Goal: Information Seeking & Learning: Find specific fact

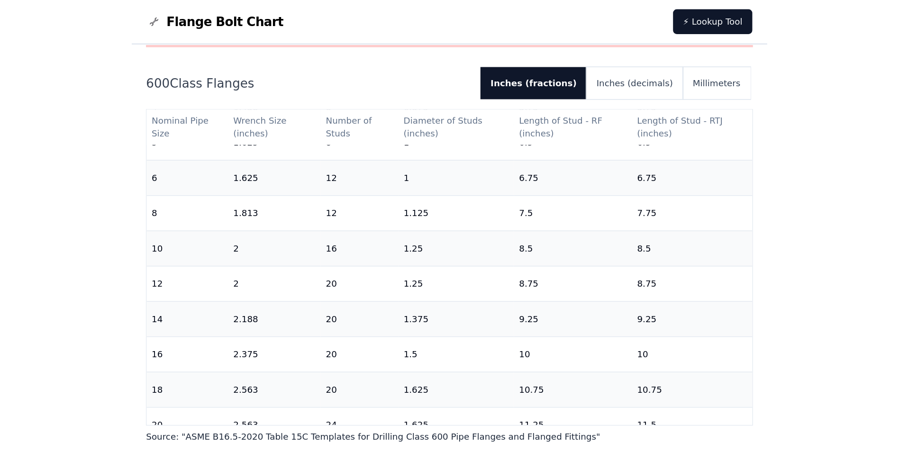
scroll to position [286, 0]
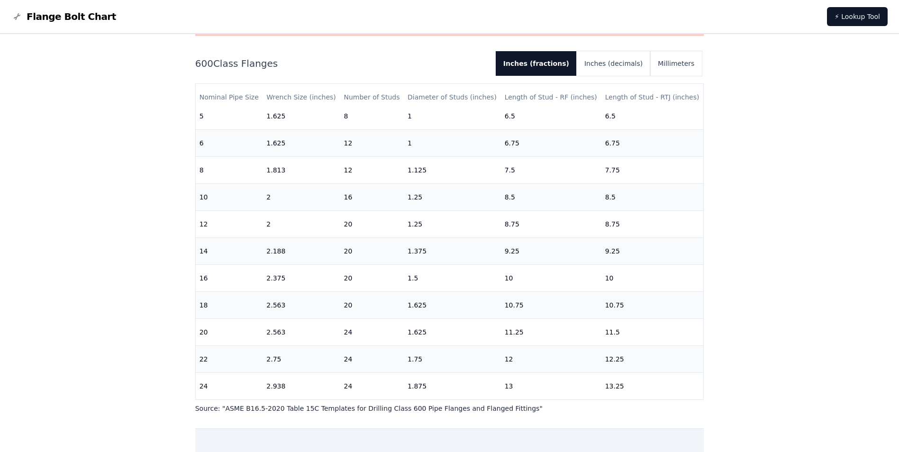
drag, startPoint x: 197, startPoint y: 65, endPoint x: 284, endPoint y: 67, distance: 87.3
click at [284, 67] on h2 "600 Class Flanges" at bounding box center [341, 63] width 293 height 13
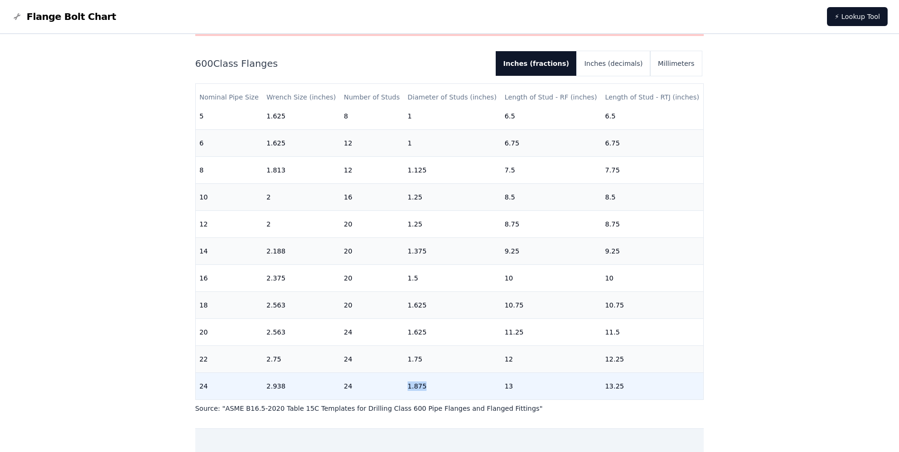
drag, startPoint x: 406, startPoint y: 381, endPoint x: 426, endPoint y: 381, distance: 19.4
click at [426, 381] on td "1.875" at bounding box center [452, 386] width 97 height 27
drag, startPoint x: 426, startPoint y: 381, endPoint x: 510, endPoint y: 378, distance: 84.4
click at [510, 378] on td "13" at bounding box center [551, 386] width 101 height 27
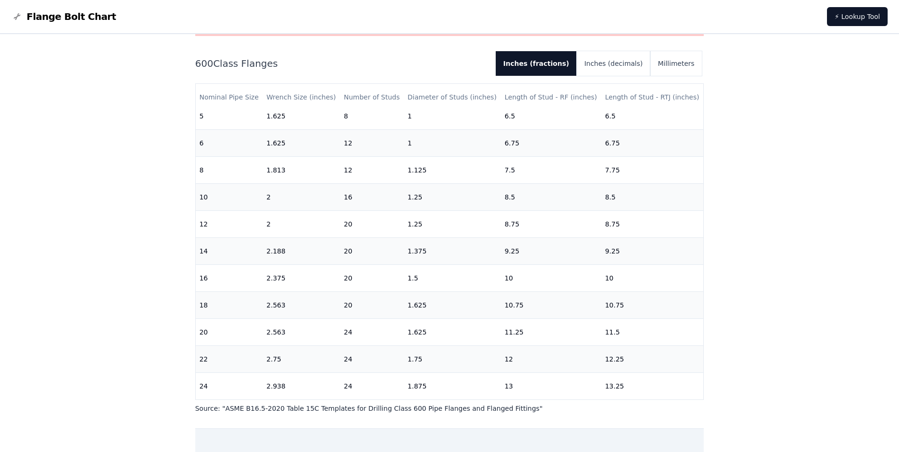
click at [101, 92] on div "# 600 Flange Bolt Chart Warning: For reference only Bolt lengths are sourced fr…" at bounding box center [449, 292] width 899 height 706
click at [136, 78] on div "# 600 Flange Bolt Chart Warning: For reference only Bolt lengths are sourced fr…" at bounding box center [449, 292] width 899 height 706
drag, startPoint x: 175, startPoint y: 66, endPoint x: 275, endPoint y: 64, distance: 100.5
click at [275, 64] on div "# 600 Flange Bolt Chart Warning: For reference only Bolt lengths are sourced fr…" at bounding box center [449, 292] width 899 height 706
click at [137, 346] on div "# 600 Flange Bolt Chart Warning: For reference only Bolt lengths are sourced fr…" at bounding box center [449, 292] width 899 height 706
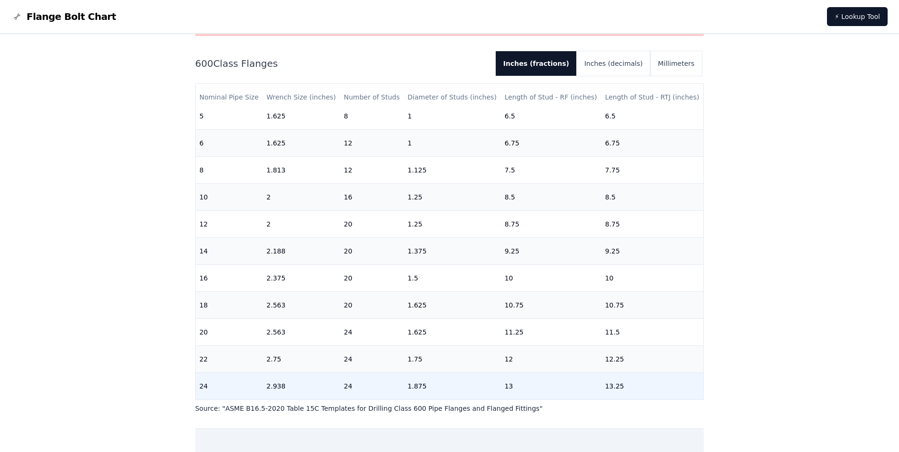
click at [207, 384] on td "24" at bounding box center [229, 386] width 67 height 27
drag, startPoint x: 349, startPoint y: 379, endPoint x: 363, endPoint y: 378, distance: 14.3
click at [363, 378] on td "24" at bounding box center [372, 386] width 64 height 27
drag, startPoint x: 363, startPoint y: 378, endPoint x: 432, endPoint y: 378, distance: 68.7
click at [432, 378] on td "1.875" at bounding box center [452, 386] width 97 height 27
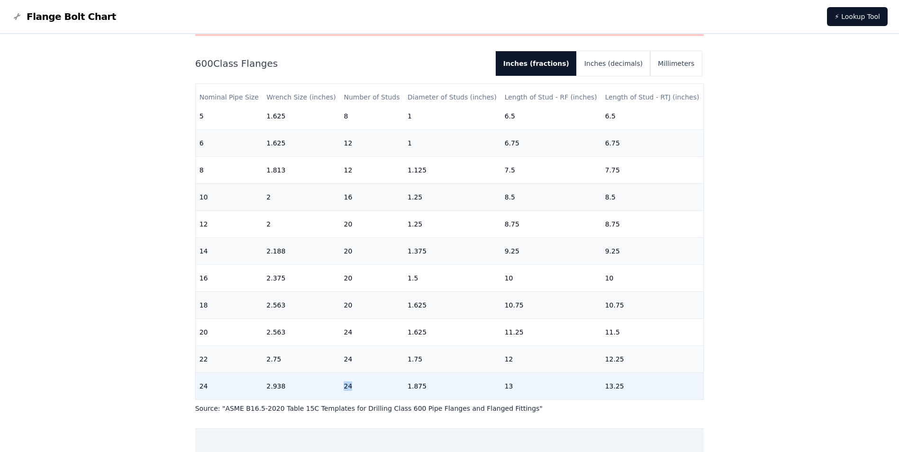
drag, startPoint x: 338, startPoint y: 382, endPoint x: 367, endPoint y: 379, distance: 29.1
click at [367, 379] on tr "24 2.938 24 1.875 13 13.25" at bounding box center [450, 386] width 508 height 27
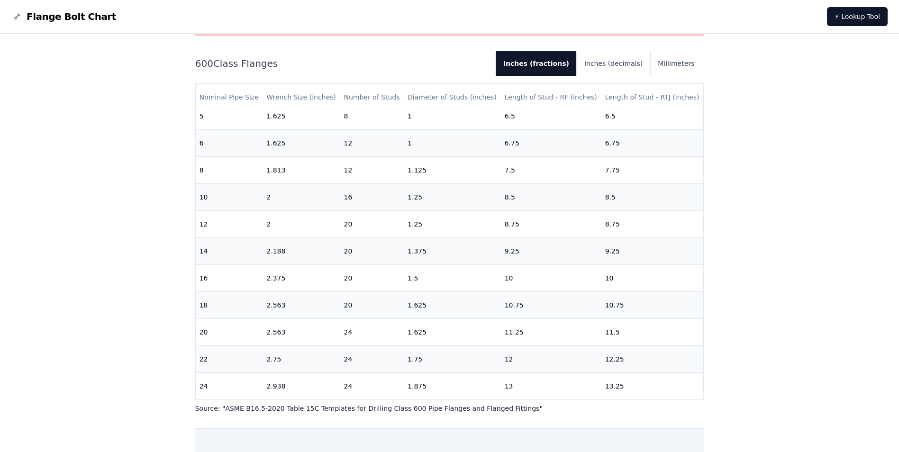
click at [134, 64] on div "# 600 Flange Bolt Chart Warning: For reference only Bolt lengths are sourced fr…" at bounding box center [449, 292] width 899 height 706
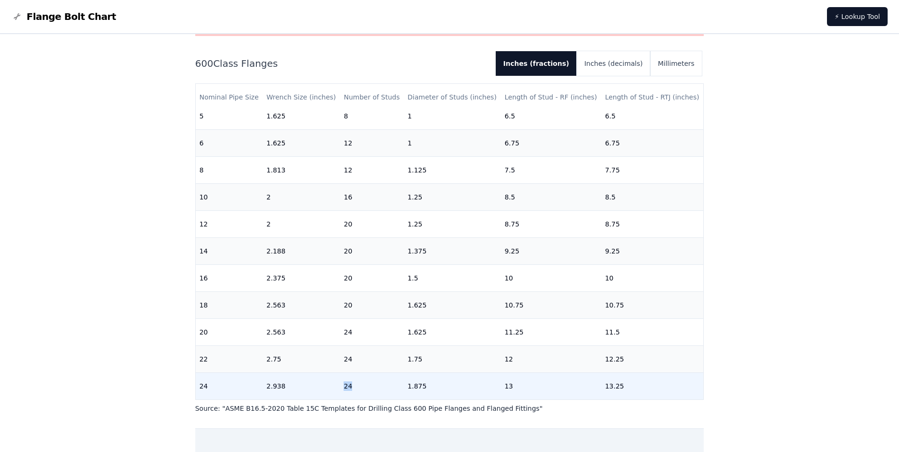
drag, startPoint x: 341, startPoint y: 380, endPoint x: 348, endPoint y: 381, distance: 7.2
click at [348, 381] on td "24" at bounding box center [372, 386] width 64 height 27
